Goal: Task Accomplishment & Management: Complete application form

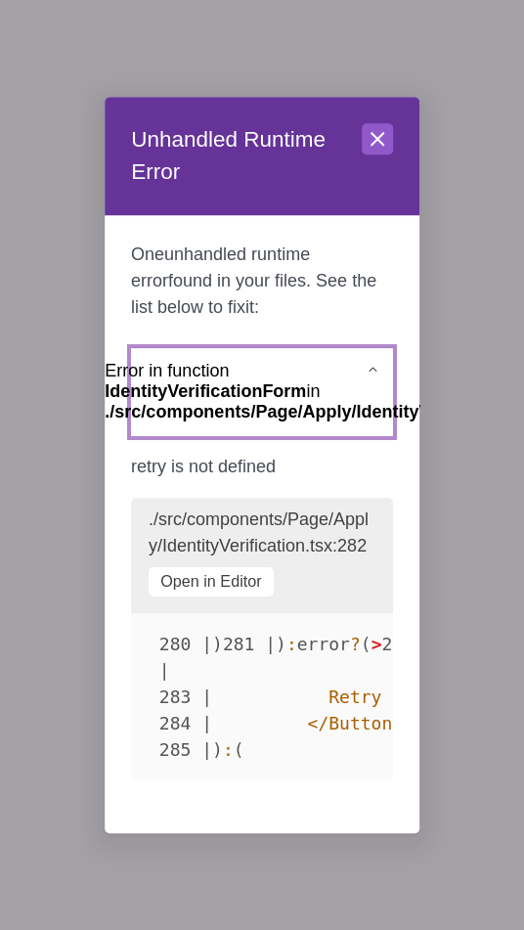
drag, startPoint x: 349, startPoint y: 372, endPoint x: 402, endPoint y: 372, distance: 52.8
click at [402, 403] on span "./src/components/Page/Apply/IdentityVerification.tsx : 282" at bounding box center [343, 413] width 474 height 20
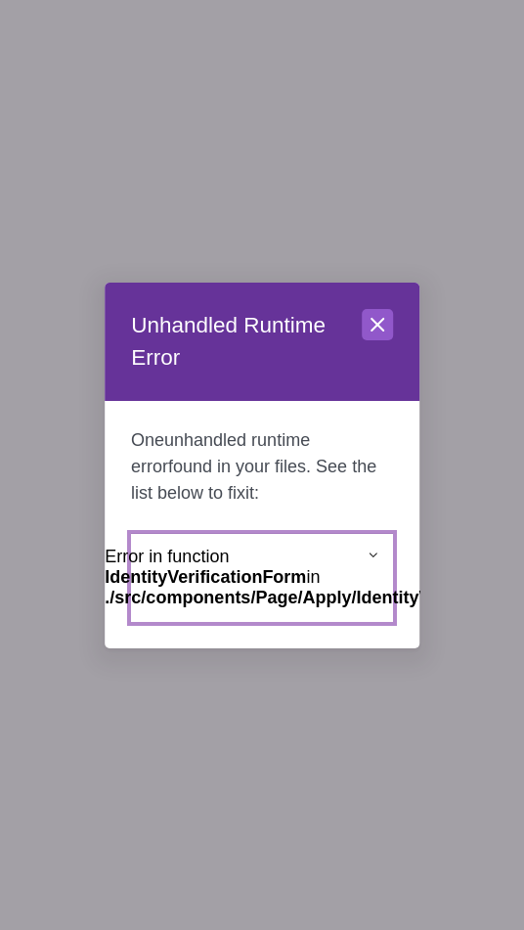
click at [380, 321] on icon at bounding box center [378, 324] width 12 height 12
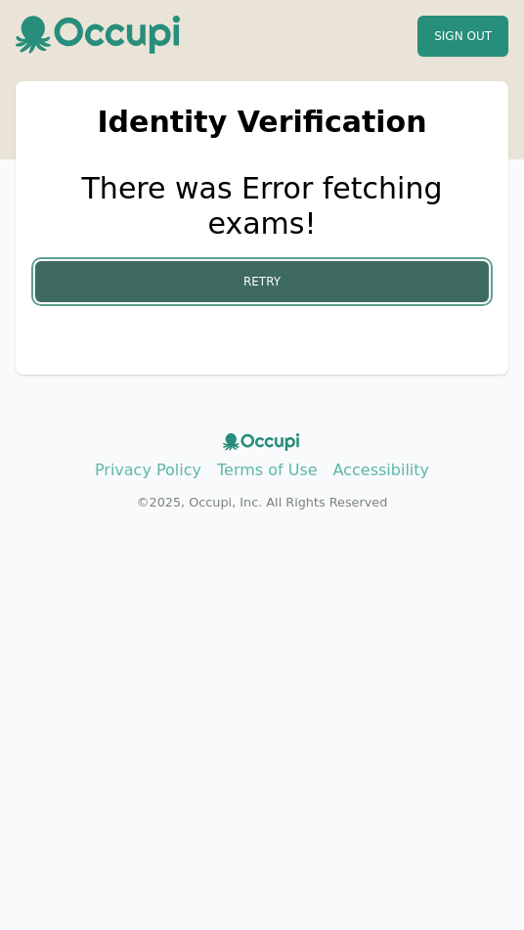
click at [253, 261] on button "Retry" at bounding box center [262, 281] width 454 height 41
click at [276, 261] on button "Retry" at bounding box center [262, 281] width 454 height 41
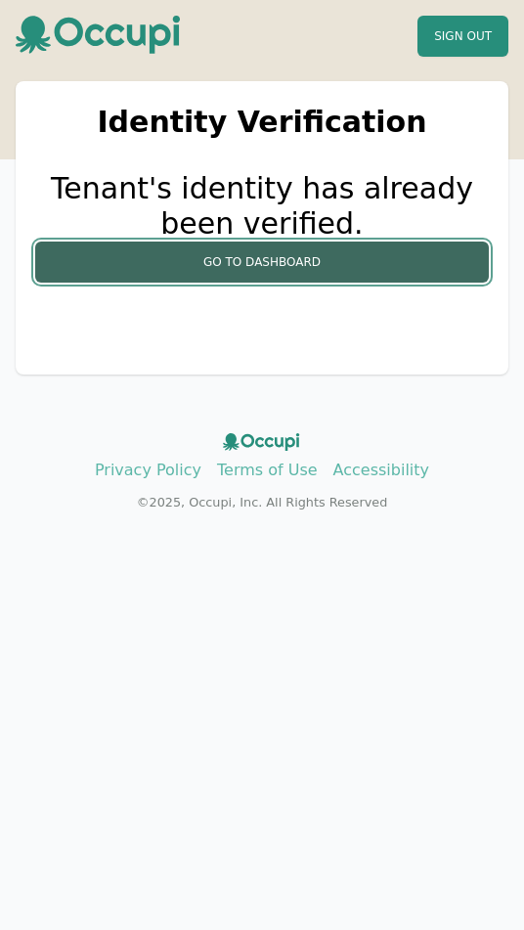
click at [284, 268] on button "Go to Dashboard" at bounding box center [262, 262] width 454 height 41
click at [312, 265] on button "Go to Dashboard" at bounding box center [262, 262] width 454 height 41
click at [372, 272] on button "Go to Dashboard" at bounding box center [262, 262] width 454 height 41
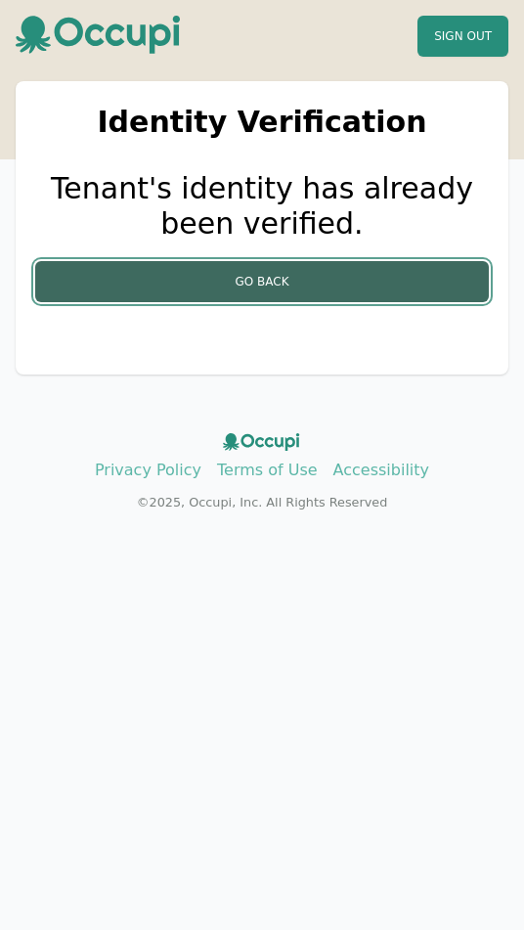
click at [278, 281] on button "Go Back" at bounding box center [262, 281] width 454 height 41
click at [267, 276] on button "Go Back" at bounding box center [262, 281] width 454 height 41
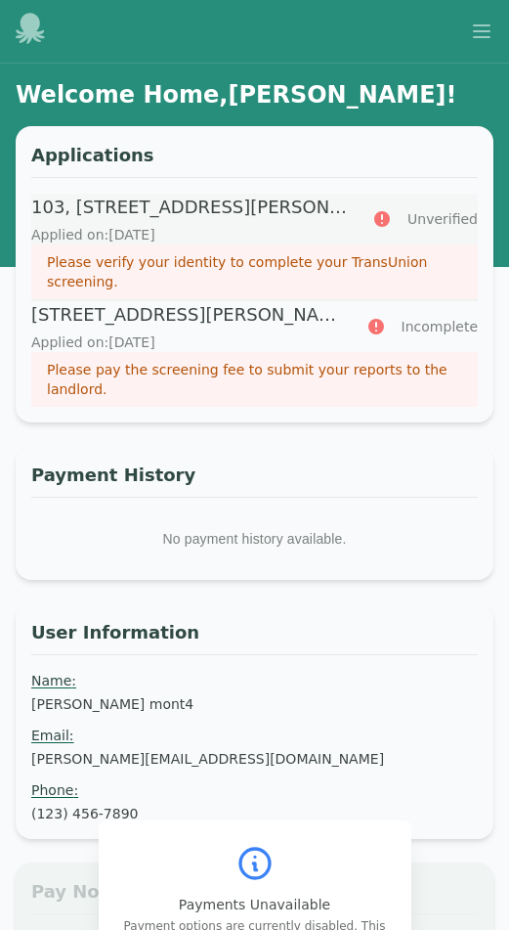
click at [239, 262] on p "Please verify your identity to complete your TransUnion screening." at bounding box center [255, 271] width 416 height 39
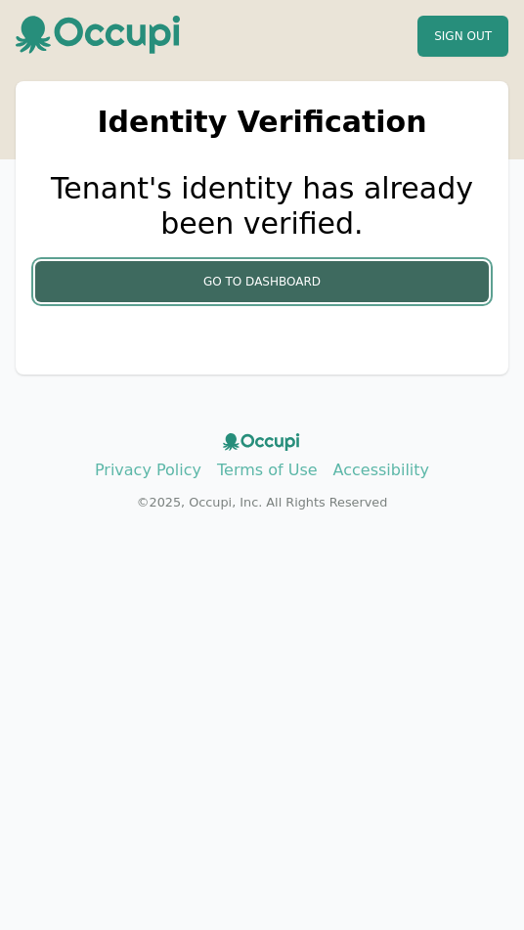
click at [274, 292] on button "Go to Dashboard" at bounding box center [262, 281] width 454 height 41
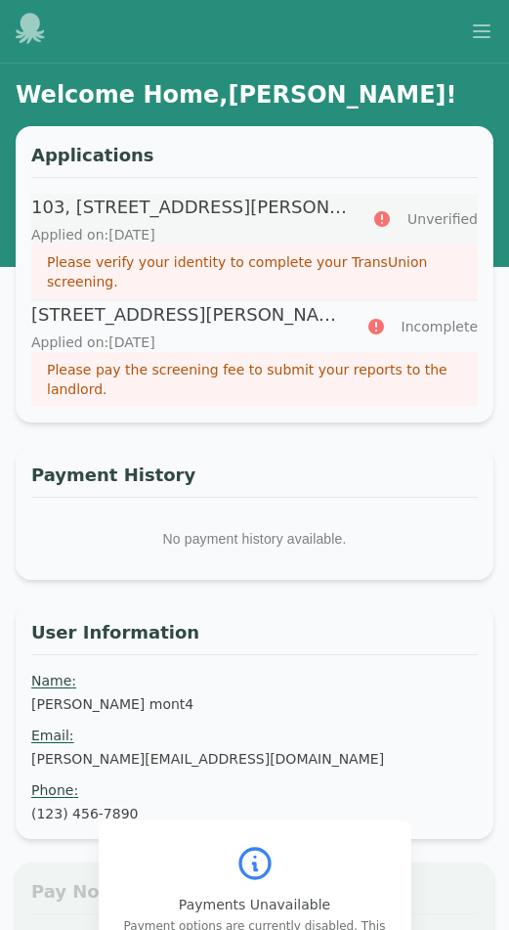
click at [200, 258] on p "Please verify your identity to complete your TransUnion screening." at bounding box center [255, 271] width 416 height 39
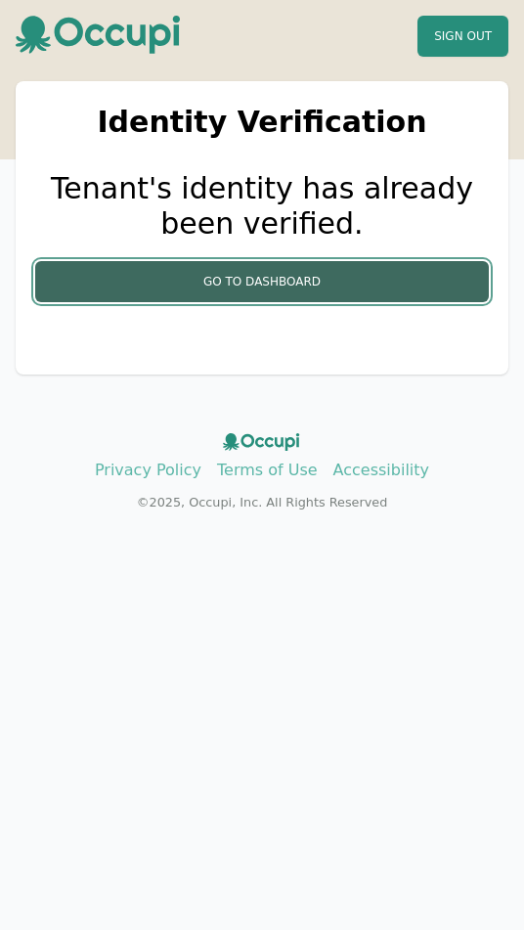
click at [250, 284] on button "Go to Dashboard" at bounding box center [262, 281] width 454 height 41
